Goal: Find specific page/section: Find specific page/section

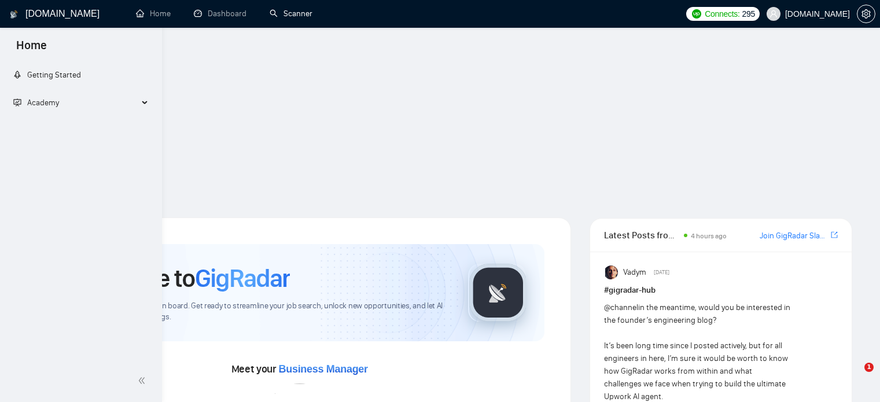
click at [824, 14] on span "[DOMAIN_NAME]" at bounding box center [817, 14] width 65 height 0
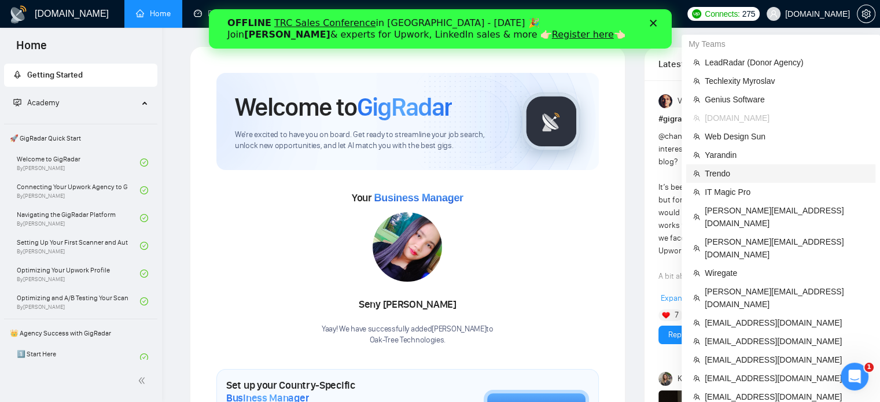
click at [725, 173] on span "Trendo" at bounding box center [786, 173] width 164 height 13
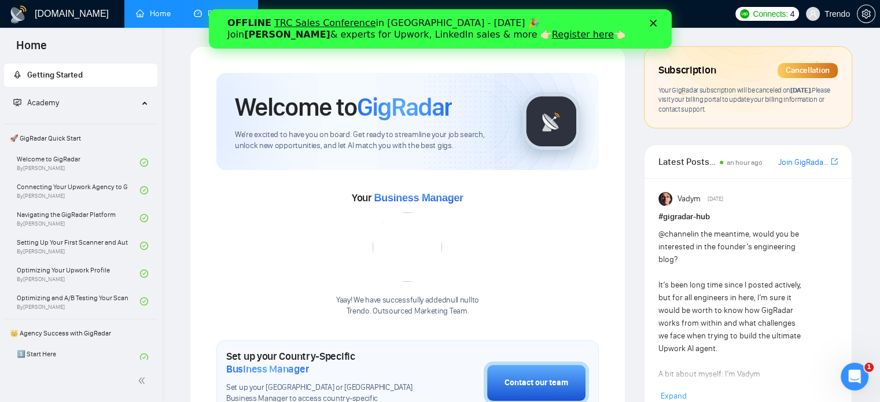
click at [201, 10] on link "Dashboard" at bounding box center [220, 14] width 53 height 10
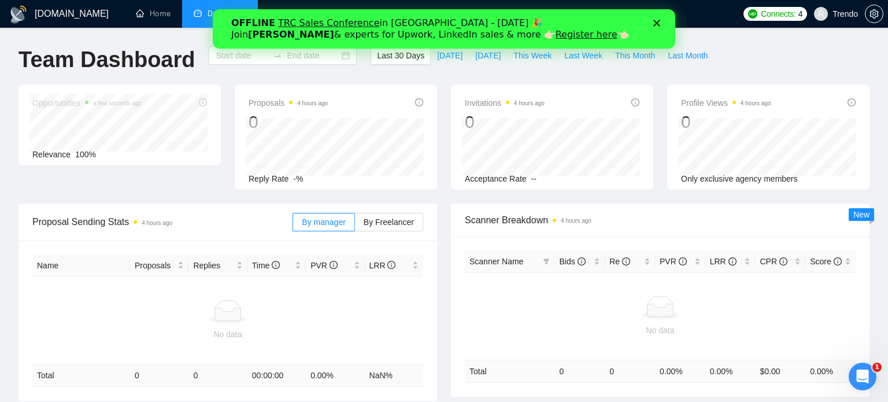
type input "2025-09-09"
type input "2025-10-09"
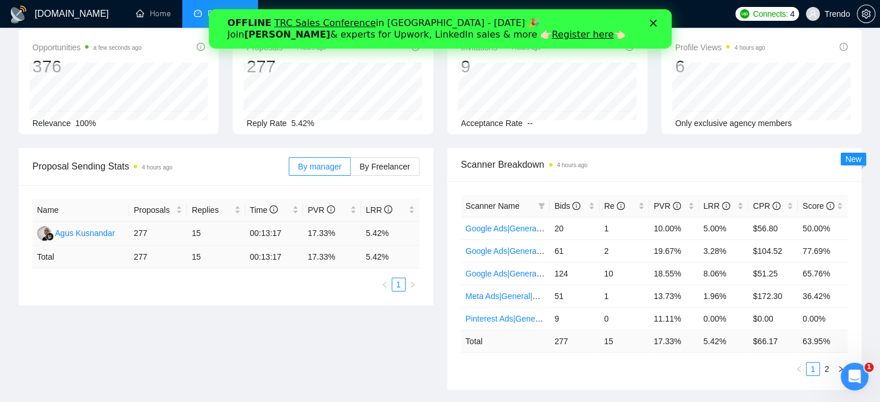
scroll to position [57, 0]
